Goal: Task Accomplishment & Management: Use online tool/utility

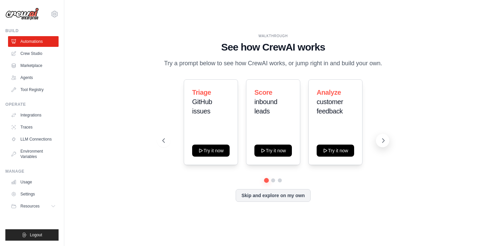
click at [382, 140] on icon at bounding box center [383, 140] width 7 height 7
click at [268, 197] on button "Skip and explore on my own" at bounding box center [273, 195] width 75 height 13
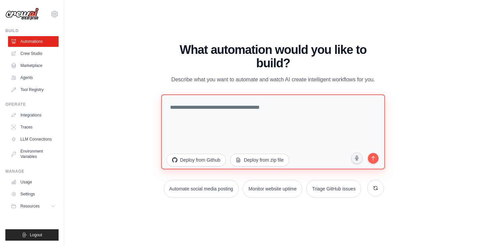
click at [188, 109] on textarea at bounding box center [273, 131] width 224 height 75
click at [198, 110] on textarea "**********" at bounding box center [273, 131] width 224 height 75
paste textarea "**********"
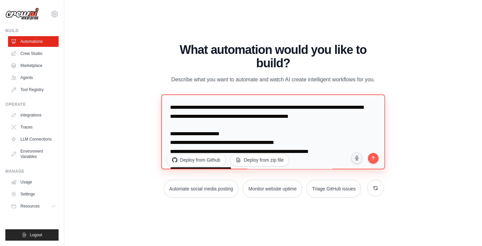
scroll to position [535, 0]
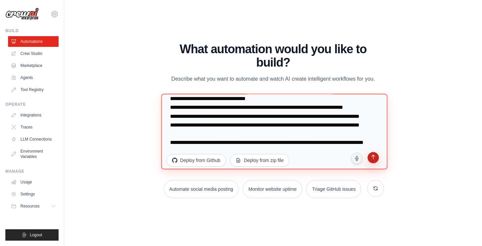
type textarea "**********"
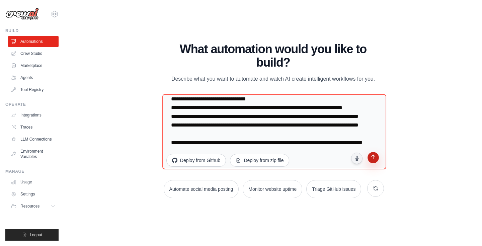
click at [374, 161] on button "submit" at bounding box center [373, 158] width 13 height 13
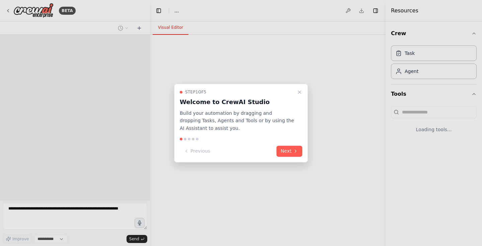
select select "****"
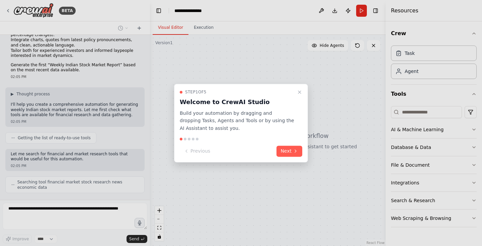
scroll to position [387, 0]
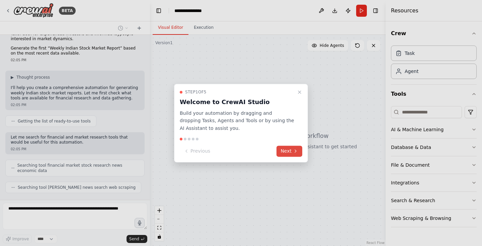
click at [294, 151] on icon at bounding box center [295, 151] width 5 height 5
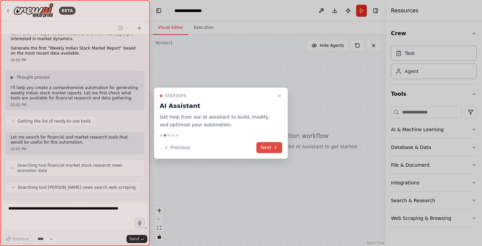
click at [294, 151] on div at bounding box center [241, 123] width 482 height 246
click at [276, 148] on icon at bounding box center [275, 147] width 1 height 3
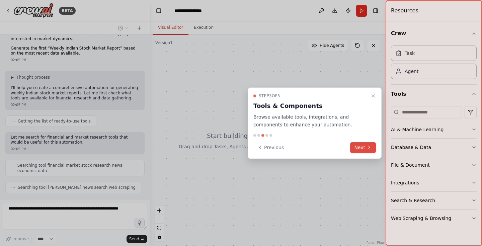
click at [364, 148] on button "Next" at bounding box center [363, 147] width 26 height 11
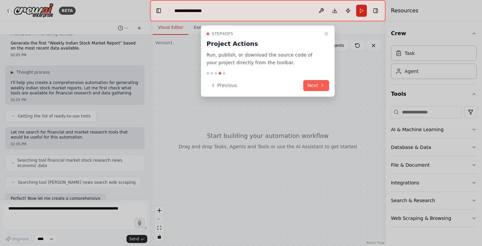
click at [316, 91] on div "Step 4 of 5 Project Actions Run, publish, or download the source code of your p…" at bounding box center [268, 60] width 134 height 71
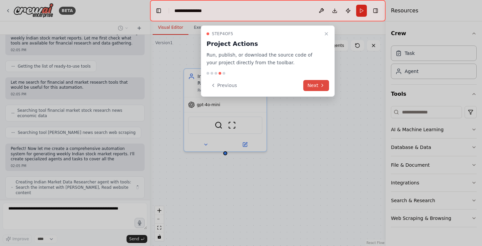
click at [314, 86] on button "Next" at bounding box center [317, 85] width 26 height 11
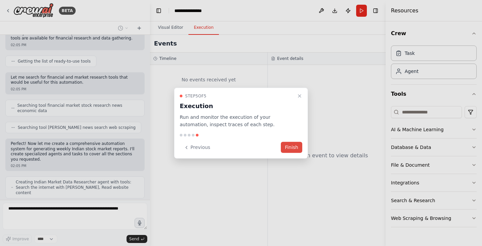
click at [290, 145] on button "Finish" at bounding box center [291, 147] width 21 height 11
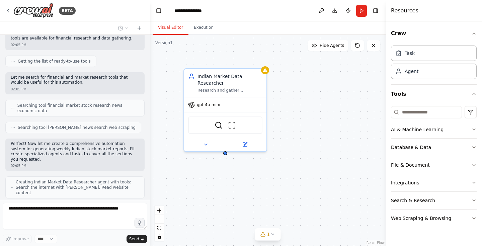
scroll to position [469, 0]
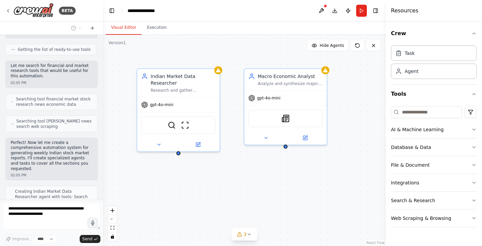
drag, startPoint x: 149, startPoint y: 106, endPoint x: 103, endPoint y: 112, distance: 46.2
click at [103, 112] on div "BETA You are a financial analyst specializing in the Indian stock market. Every…" at bounding box center [241, 123] width 482 height 246
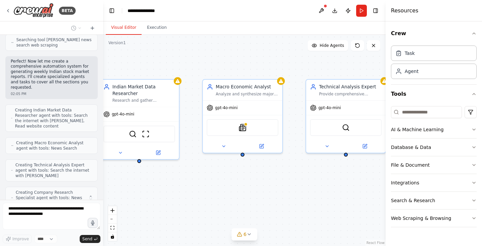
drag, startPoint x: 327, startPoint y: 173, endPoint x: 283, endPoint y: 180, distance: 45.1
click at [283, 180] on div "Indian Market Data Researcher Research and gather comprehensive real-time data …" at bounding box center [244, 140] width 283 height 211
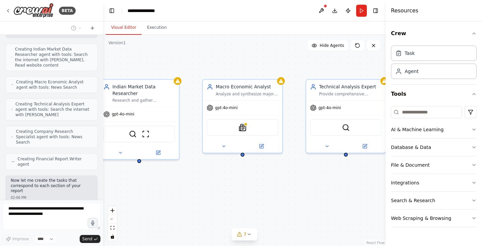
scroll to position [747, 0]
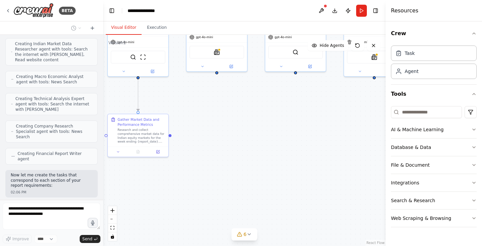
drag, startPoint x: 283, startPoint y: 193, endPoint x: 253, endPoint y: 100, distance: 97.2
click at [254, 100] on div ".deletable-edge-delete-btn { width: 20px; height: 20px; border: 0px solid #ffff…" at bounding box center [244, 140] width 283 height 211
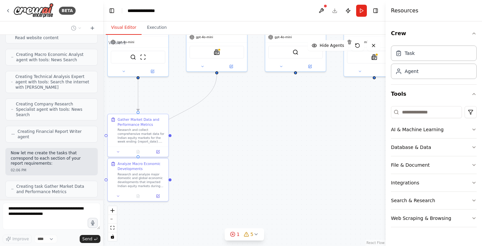
scroll to position [791, 0]
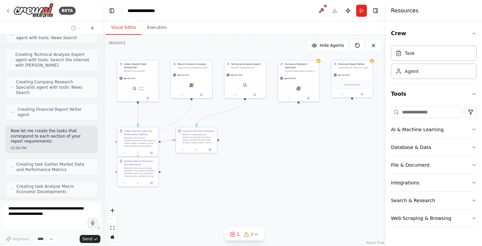
drag, startPoint x: 315, startPoint y: 155, endPoint x: 283, endPoint y: 161, distance: 32.7
click at [283, 161] on div ".deletable-edge-delete-btn { width: 20px; height: 20px; border: 0px solid #ffff…" at bounding box center [244, 140] width 283 height 211
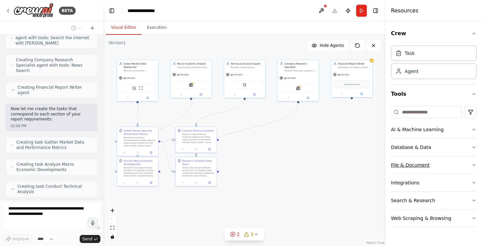
click at [475, 165] on icon "button" at bounding box center [474, 164] width 5 height 5
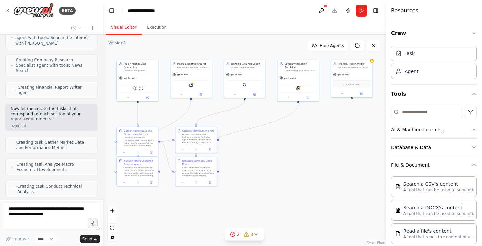
click at [475, 165] on icon "button" at bounding box center [474, 164] width 3 height 1
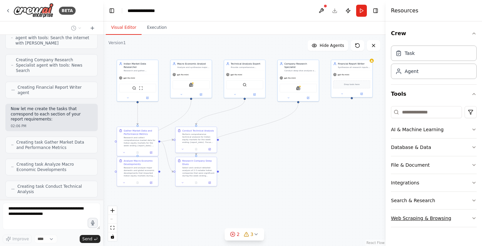
click at [474, 215] on button "Web Scraping & Browsing" at bounding box center [434, 218] width 86 height 17
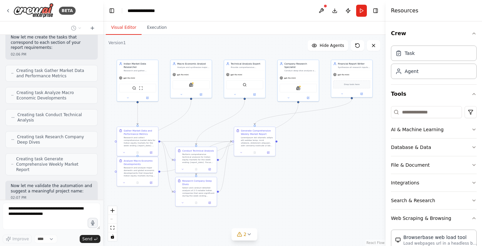
scroll to position [907, 0]
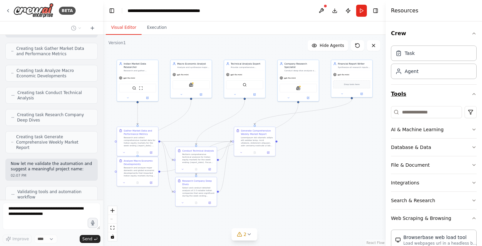
click at [476, 94] on icon "button" at bounding box center [474, 93] width 5 height 5
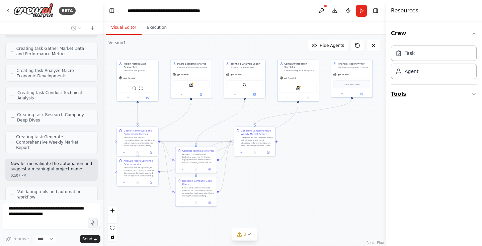
click at [476, 94] on icon "button" at bounding box center [474, 93] width 5 height 5
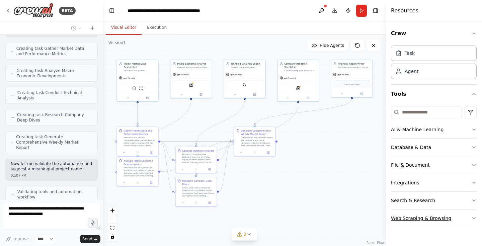
click at [475, 216] on icon "button" at bounding box center [474, 218] width 5 height 5
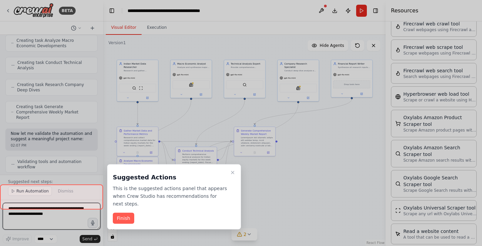
scroll to position [244, 0]
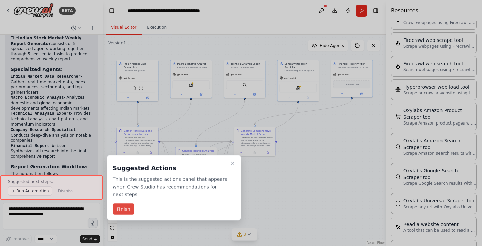
click at [124, 210] on button "Finish" at bounding box center [123, 209] width 21 height 11
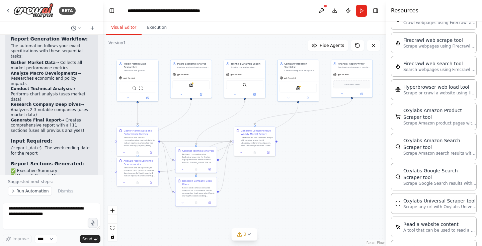
scroll to position [1358, 0]
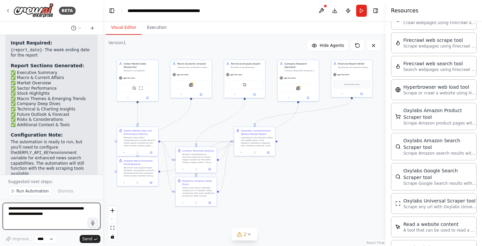
click at [22, 208] on textarea at bounding box center [52, 216] width 98 height 27
click at [440, 119] on div "Oxylabs Amazon Product Scraper tool" at bounding box center [441, 113] width 74 height 13
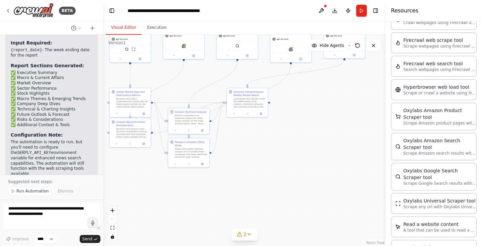
drag, startPoint x: 159, startPoint y: 134, endPoint x: 150, endPoint y: 94, distance: 40.8
click at [150, 94] on div ".deletable-edge-delete-btn { width: 20px; height: 20px; border: 0px solid #ffff…" at bounding box center [244, 140] width 283 height 211
drag, startPoint x: 248, startPoint y: 104, endPoint x: 287, endPoint y: 160, distance: 68.8
click at [287, 160] on div at bounding box center [288, 158] width 32 height 11
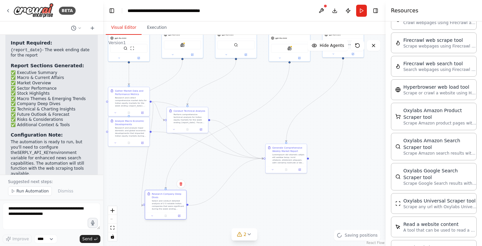
drag, startPoint x: 189, startPoint y: 155, endPoint x: 168, endPoint y: 208, distance: 56.4
click at [168, 208] on div "Select and conduct detailed analysis of 2-3 notable Indian companies that were …" at bounding box center [168, 205] width 32 height 11
drag, startPoint x: 181, startPoint y: 116, endPoint x: 182, endPoint y: 164, distance: 47.6
click at [182, 164] on div "Perform comprehensive technical analysis for Indian equity markets for the week…" at bounding box center [191, 164] width 32 height 11
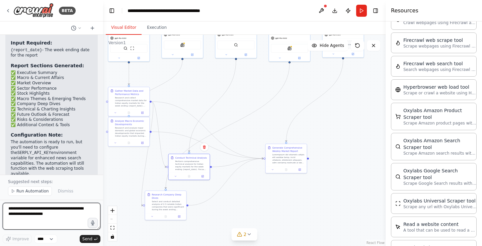
click at [36, 213] on textarea at bounding box center [52, 216] width 98 height 27
type textarea "**********"
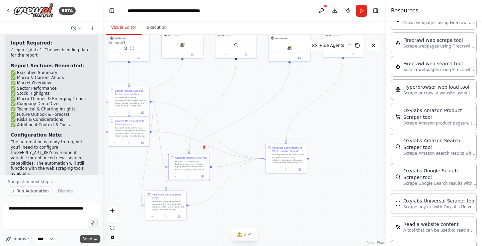
click at [92, 239] on span "Send" at bounding box center [87, 239] width 10 height 5
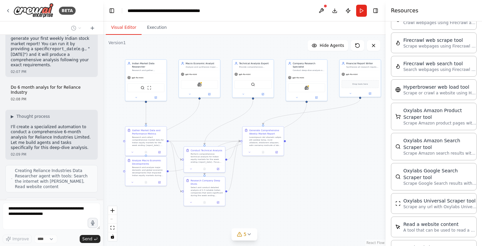
scroll to position [1548, 0]
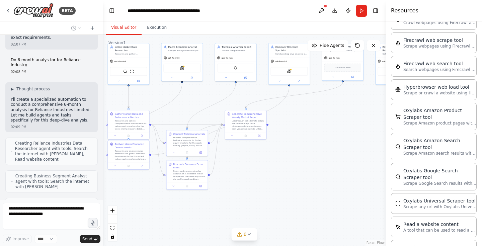
drag, startPoint x: 240, startPoint y: 148, endPoint x: 240, endPoint y: 171, distance: 23.1
click at [240, 171] on div ".deletable-edge-delete-btn { width: 20px; height: 20px; border: 0px solid #ffff…" at bounding box center [244, 140] width 283 height 211
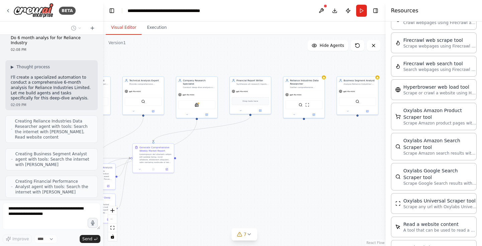
drag, startPoint x: 320, startPoint y: 134, endPoint x: 228, endPoint y: 168, distance: 98.0
click at [228, 168] on div ".deletable-edge-delete-btn { width: 20px; height: 20px; border: 0px solid #ffff…" at bounding box center [244, 140] width 283 height 211
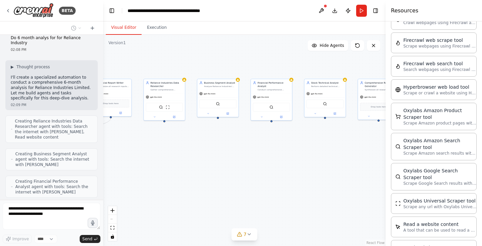
drag, startPoint x: 315, startPoint y: 156, endPoint x: 176, endPoint y: 159, distance: 139.4
click at [176, 159] on div ".deletable-edge-delete-btn { width: 20px; height: 20px; border: 0px solid #ffff…" at bounding box center [244, 140] width 283 height 211
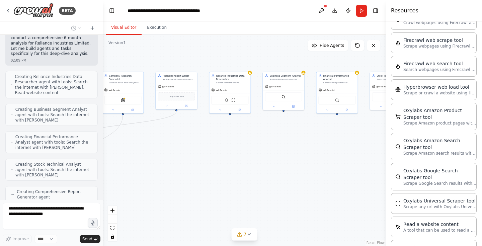
scroll to position [1620, 0]
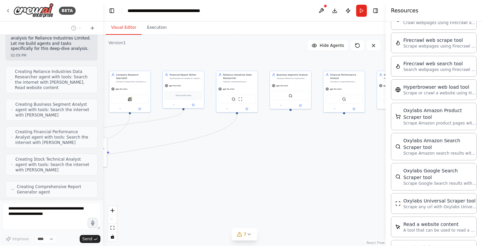
drag, startPoint x: 286, startPoint y: 160, endPoint x: 359, endPoint y: 152, distance: 73.1
click at [359, 152] on div ".deletable-edge-delete-btn { width: 20px; height: 20px; border: 0px solid #ffff…" at bounding box center [244, 140] width 283 height 211
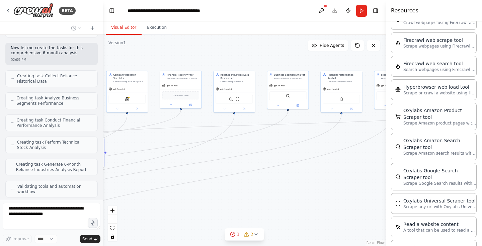
scroll to position [1786, 0]
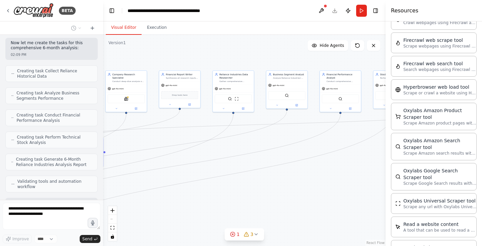
drag, startPoint x: 321, startPoint y: 174, endPoint x: 317, endPoint y: 174, distance: 3.7
click at [317, 174] on div ".deletable-edge-delete-btn { width: 20px; height: 20px; border: 0px solid #ffff…" at bounding box center [244, 140] width 283 height 211
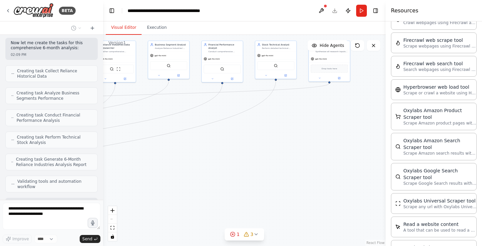
scroll to position [1808, 0]
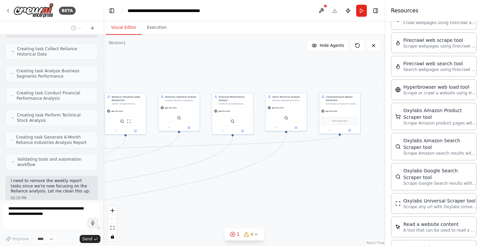
drag, startPoint x: 317, startPoint y: 174, endPoint x: 209, endPoint y: 196, distance: 110.2
click at [209, 196] on div ".deletable-edge-delete-btn { width: 20px; height: 20px; border: 0px solid #ffff…" at bounding box center [244, 140] width 283 height 211
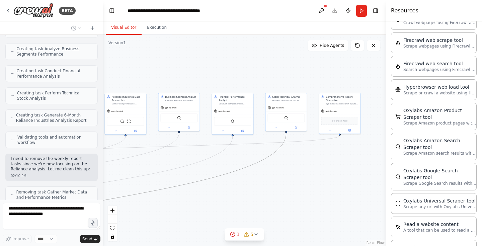
drag, startPoint x: 210, startPoint y: 178, endPoint x: 351, endPoint y: 178, distance: 141.0
click at [351, 178] on div ".deletable-edge-delete-btn { width: 20px; height: 20px; border: 0px solid #ffff…" at bounding box center [244, 140] width 283 height 211
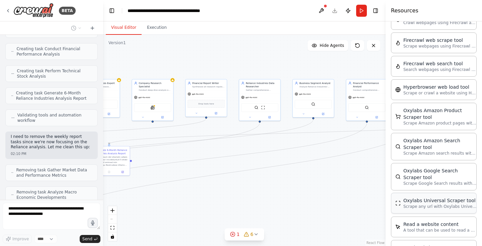
drag, startPoint x: 221, startPoint y: 215, endPoint x: 416, endPoint y: 199, distance: 196.0
click at [416, 199] on div "BETA You are a financial analyst specializing in the Indian stock market. Every…" at bounding box center [241, 123] width 482 height 246
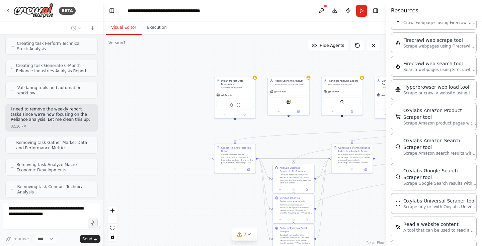
scroll to position [1874, 0]
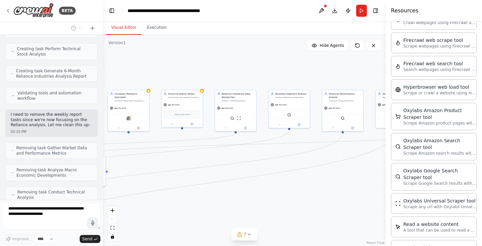
drag, startPoint x: 211, startPoint y: 207, endPoint x: 115, endPoint y: 222, distance: 97.3
click at [115, 222] on div ".deletable-edge-delete-btn { width: 20px; height: 20px; border: 0px solid #ffff…" at bounding box center [244, 140] width 283 height 211
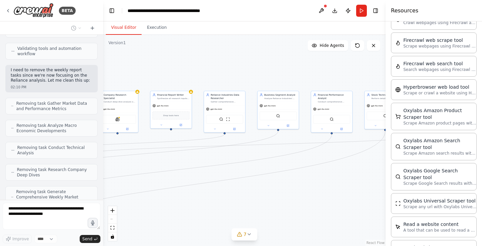
scroll to position [1924, 0]
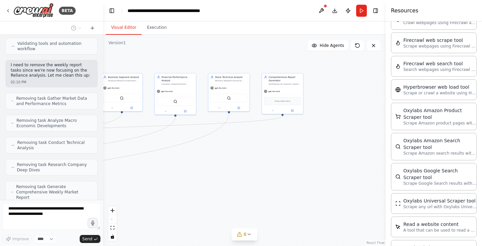
drag, startPoint x: 326, startPoint y: 205, endPoint x: 222, endPoint y: 187, distance: 105.0
click at [223, 187] on div ".deletable-edge-delete-btn { width: 20px; height: 20px; border: 0px solid #ffff…" at bounding box center [244, 140] width 283 height 211
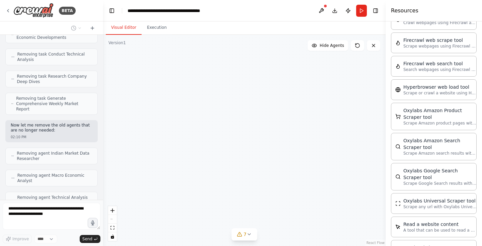
scroll to position [2034, 0]
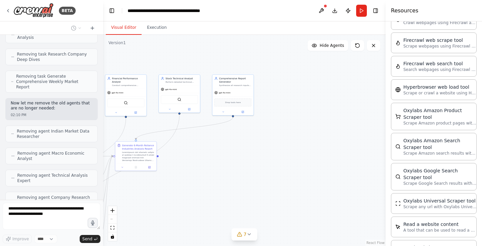
drag, startPoint x: 172, startPoint y: 146, endPoint x: 337, endPoint y: 147, distance: 165.2
click at [337, 147] on div ".deletable-edge-delete-btn { width: 20px; height: 20px; border: 0px solid #ffff…" at bounding box center [244, 140] width 283 height 211
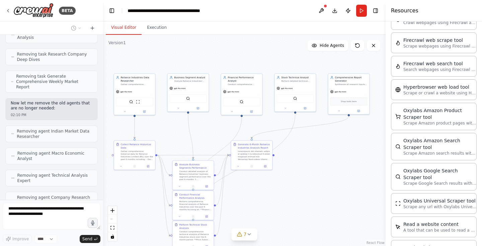
drag, startPoint x: 197, startPoint y: 158, endPoint x: 352, endPoint y: 153, distance: 155.9
click at [352, 153] on div ".deletable-edge-delete-btn { width: 20px; height: 20px; border: 0px solid #ffff…" at bounding box center [244, 140] width 283 height 211
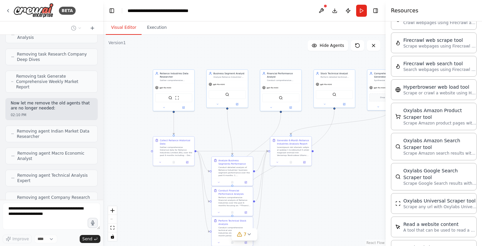
scroll to position [2056, 0]
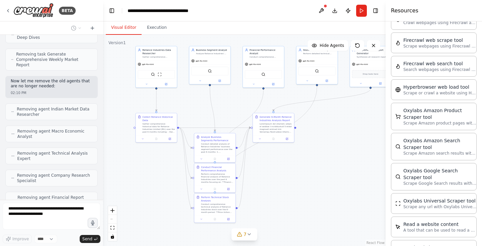
drag, startPoint x: 314, startPoint y: 213, endPoint x: 296, endPoint y: 189, distance: 29.8
click at [296, 189] on div ".deletable-edge-delete-btn { width: 20px; height: 20px; border: 0px solid #ffff…" at bounding box center [244, 140] width 283 height 211
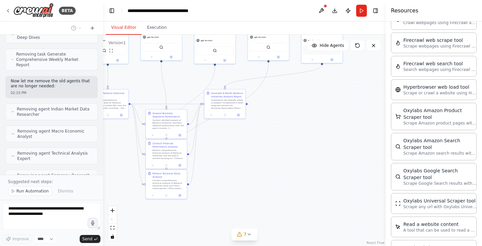
drag, startPoint x: 303, startPoint y: 191, endPoint x: 255, endPoint y: 168, distance: 53.6
click at [255, 168] on div ".deletable-edge-delete-btn { width: 20px; height: 20px; border: 0px solid #ffff…" at bounding box center [244, 140] width 283 height 211
drag, startPoint x: 230, startPoint y: 98, endPoint x: 344, endPoint y: 175, distance: 137.4
click at [344, 175] on div at bounding box center [338, 173] width 32 height 11
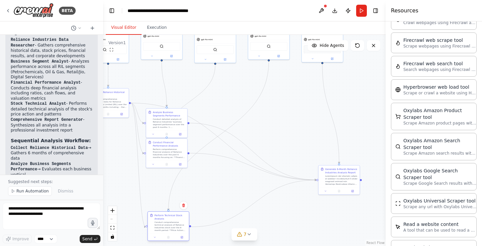
drag, startPoint x: 170, startPoint y: 190, endPoint x: 173, endPoint y: 234, distance: 44.3
click at [173, 234] on div "Perform Technical Stock Analysis Conduct comprehensive technical analysis of Re…" at bounding box center [168, 223] width 41 height 22
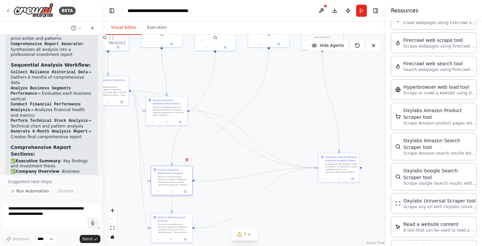
drag, startPoint x: 167, startPoint y: 146, endPoint x: 173, endPoint y: 187, distance: 41.3
click at [173, 187] on div "Conduct Financial Performance Analysis Perform comprehensive financial analysis…" at bounding box center [171, 177] width 41 height 22
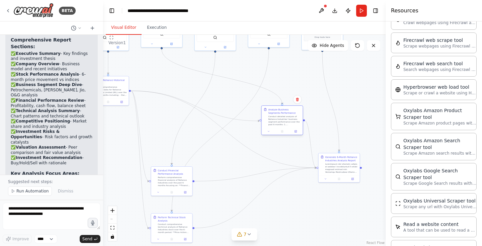
scroll to position [2525, 0]
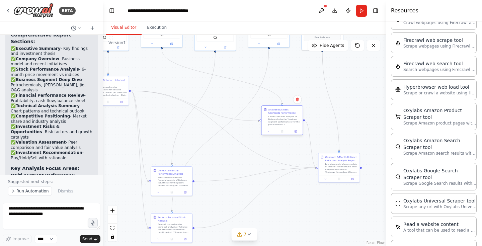
drag, startPoint x: 162, startPoint y: 116, endPoint x: 277, endPoint y: 128, distance: 114.8
click at [277, 128] on div "Analyze Business Segments Performance Conduct detailed analysis of Reliance Ind…" at bounding box center [282, 117] width 41 height 22
drag, startPoint x: 174, startPoint y: 184, endPoint x: 181, endPoint y: 154, distance: 30.2
click at [181, 154] on div "Perform comprehensive financial analysis of Reliance Industries over the past 6…" at bounding box center [180, 150] width 32 height 11
drag, startPoint x: 170, startPoint y: 224, endPoint x: 226, endPoint y: 191, distance: 64.9
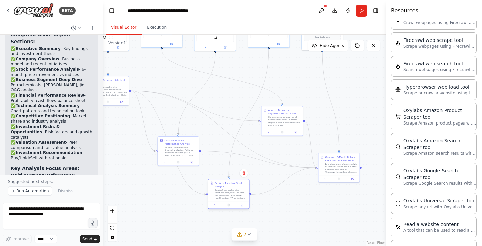
click at [226, 191] on div "Conduct comprehensive technical analysis of Reliance Industries stock over the …" at bounding box center [231, 194] width 32 height 11
drag, startPoint x: 275, startPoint y: 125, endPoint x: 289, endPoint y: 116, distance: 17.0
click at [289, 116] on div "Analyze Business Segments Performance Conduct detailed analysis of Reliance Ind…" at bounding box center [295, 107] width 41 height 22
drag, startPoint x: 176, startPoint y: 150, endPoint x: 170, endPoint y: 164, distance: 14.7
click at [170, 164] on div "Perform comprehensive financial analysis of Reliance Industries over the past 6…" at bounding box center [174, 164] width 32 height 11
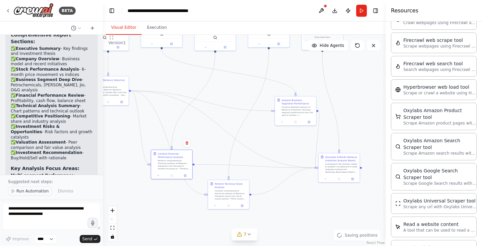
click at [30, 192] on span "Run Automation" at bounding box center [32, 191] width 32 height 5
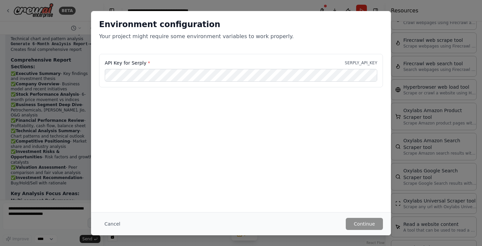
click at [365, 62] on p "SERPLY_API_KEY" at bounding box center [361, 62] width 32 height 5
copy p "SERPLY_API_KEY"
click at [246, 118] on div "API Key for Serply * SERPLY_API_KEY" at bounding box center [241, 87] width 300 height 67
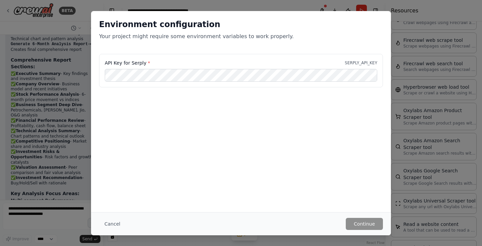
click at [392, 98] on div "Environment configuration Your project might require some environment variables…" at bounding box center [241, 123] width 482 height 246
click at [396, 121] on div "Environment configuration Your project might require some environment variables…" at bounding box center [241, 123] width 482 height 246
